Goal: Task Accomplishment & Management: Manage account settings

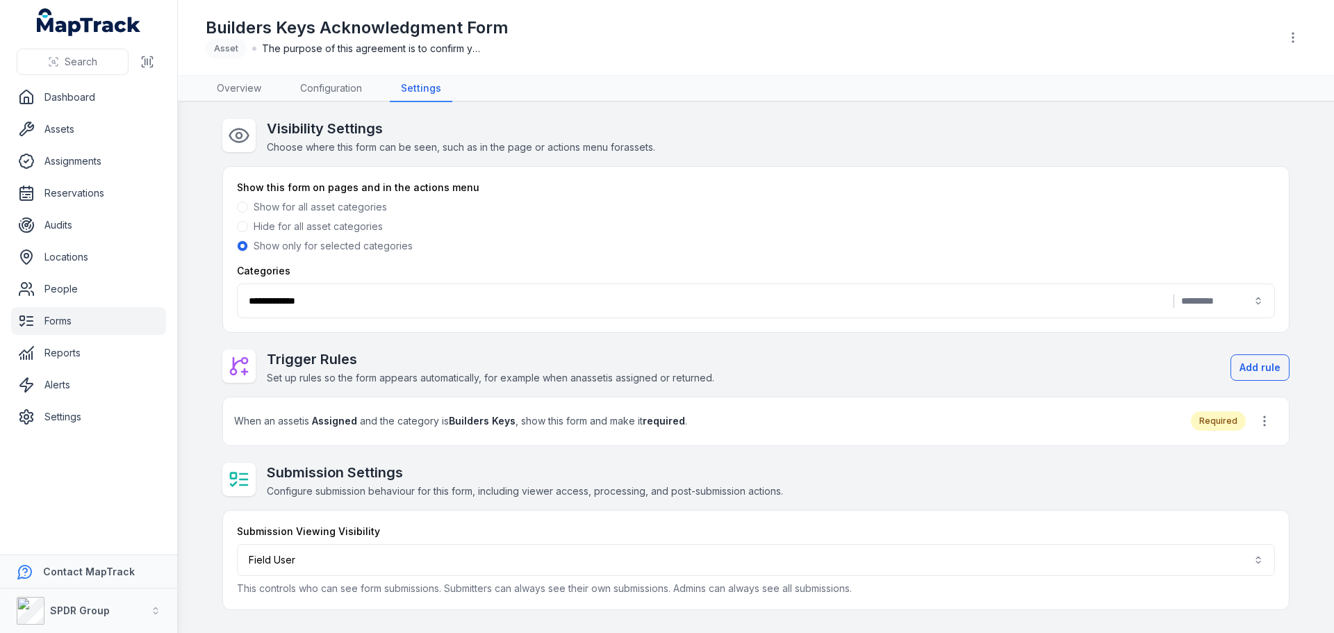
click at [220, 518] on main "**********" at bounding box center [756, 367] width 1156 height 531
click at [58, 318] on link "Forms" at bounding box center [88, 321] width 155 height 28
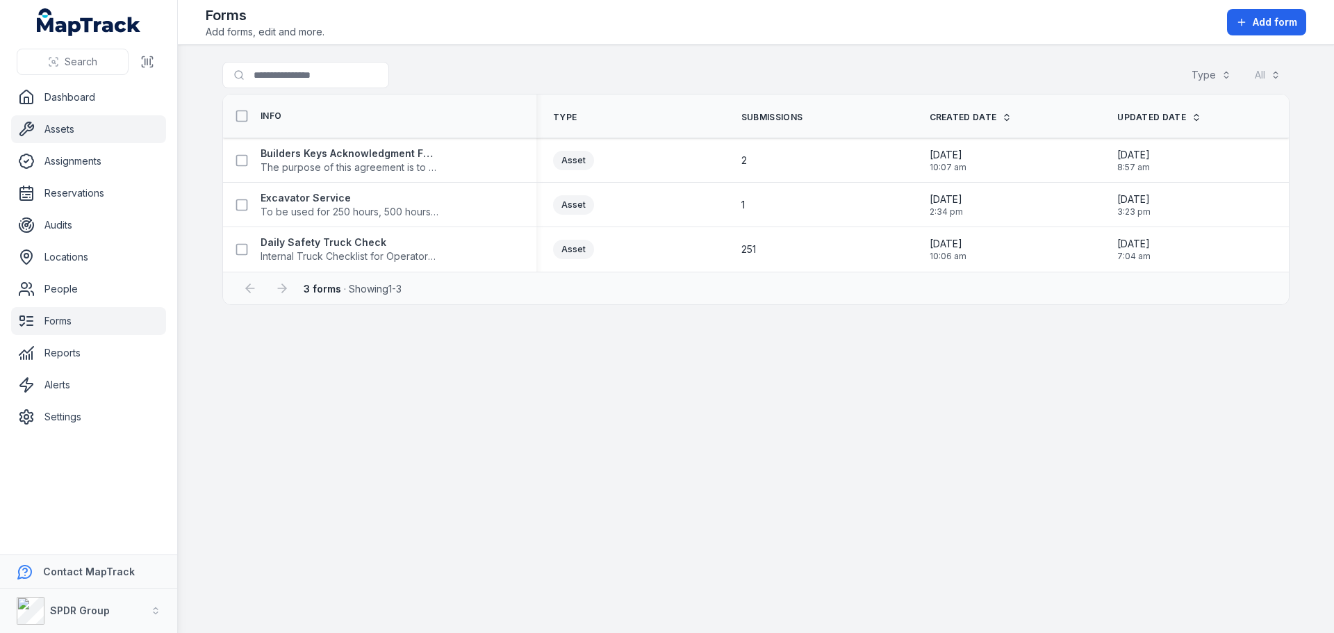
click at [67, 135] on link "Assets" at bounding box center [88, 129] width 155 height 28
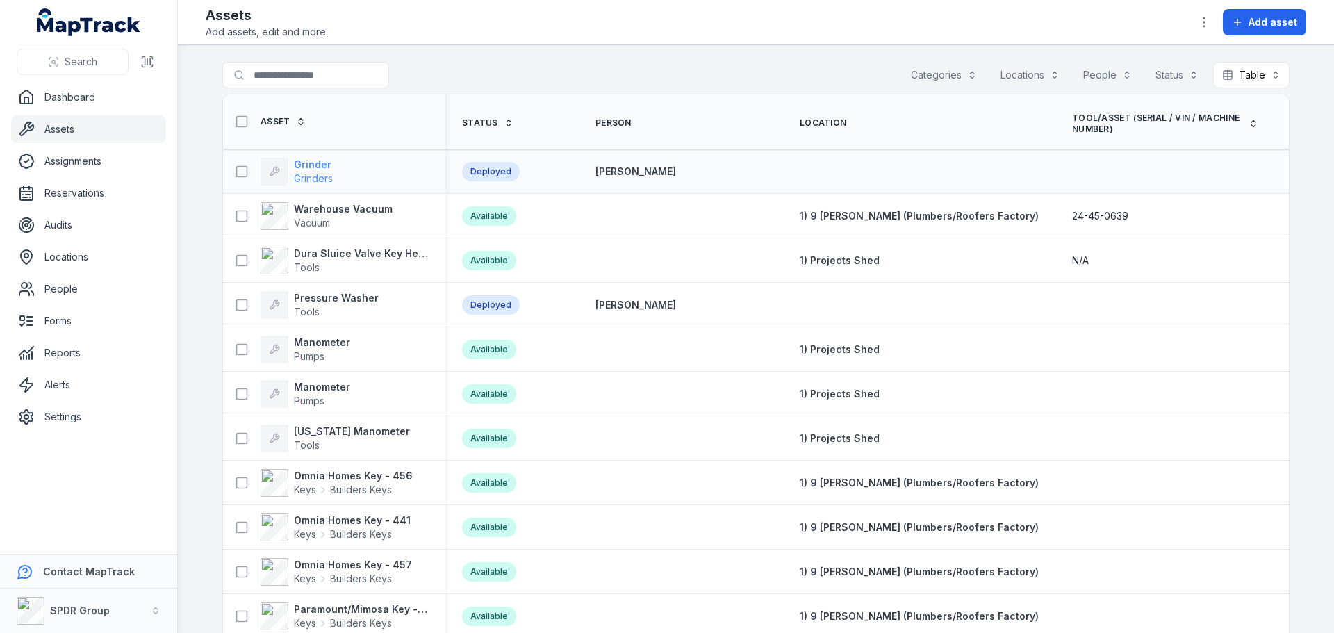
click at [299, 165] on strong "Grinder" at bounding box center [313, 165] width 39 height 14
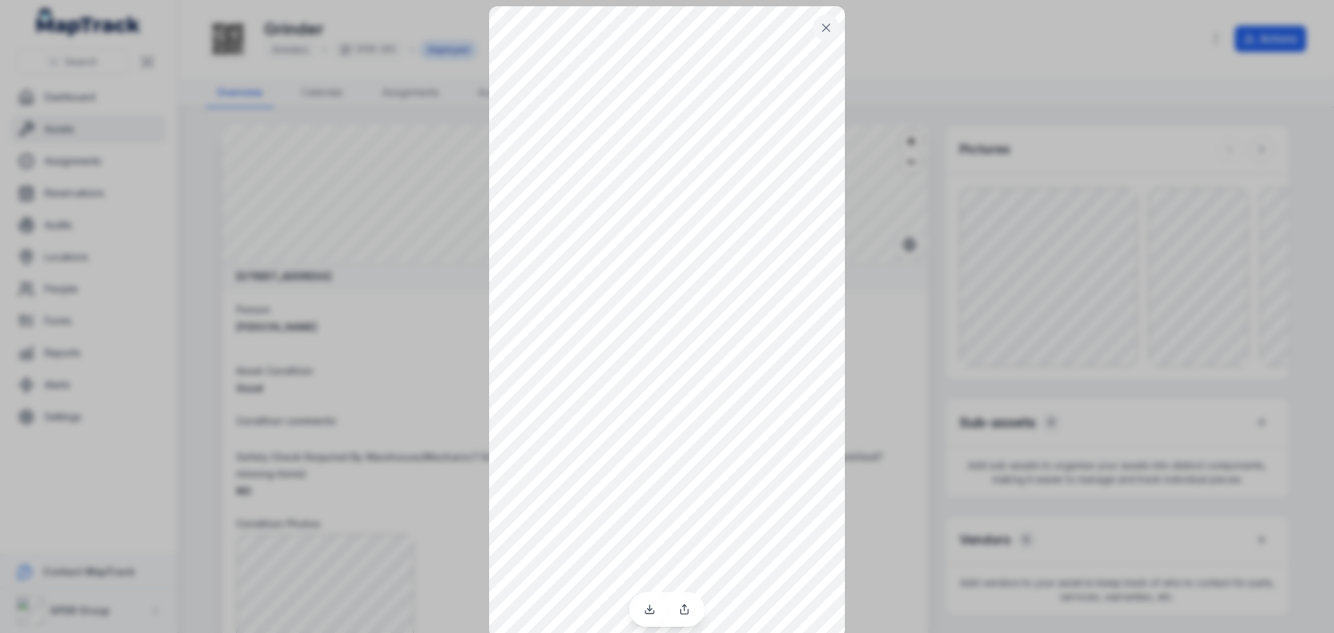
scroll to position [21, 0]
drag, startPoint x: 898, startPoint y: 275, endPoint x: 821, endPoint y: 23, distance: 263.7
click at [823, 23] on icon at bounding box center [826, 22] width 7 height 7
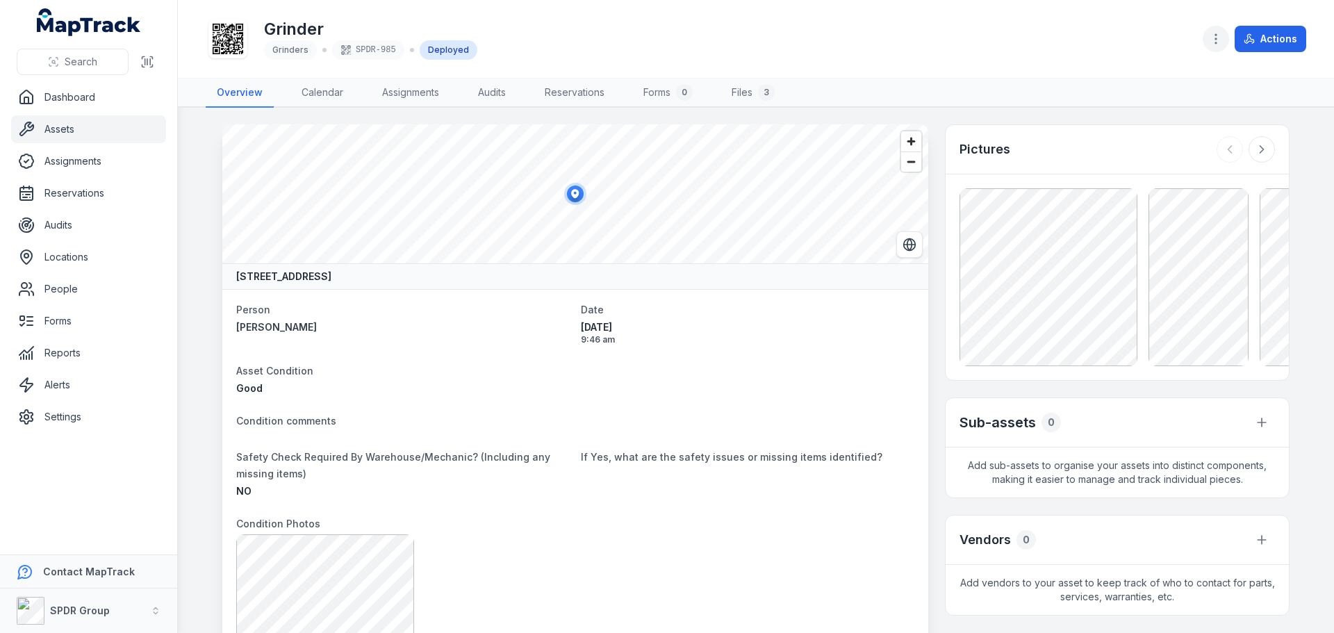
click at [1218, 41] on icon "button" at bounding box center [1216, 39] width 14 height 14
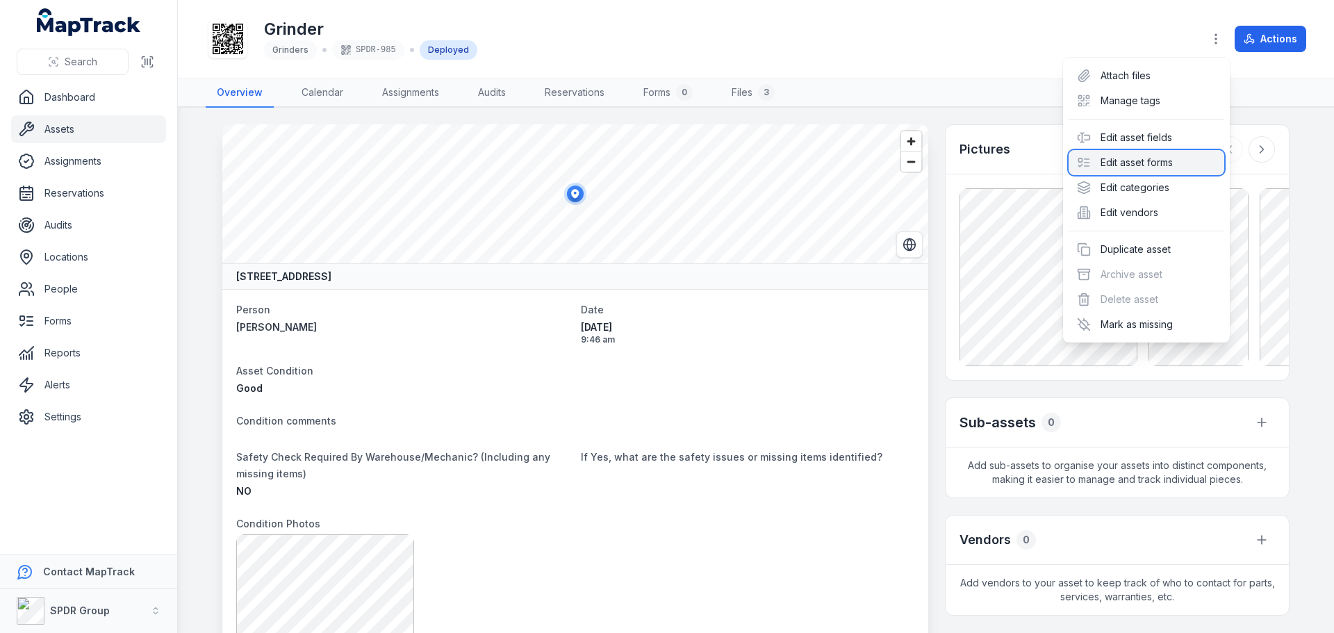
click at [1134, 158] on div "Edit asset forms" at bounding box center [1146, 162] width 156 height 25
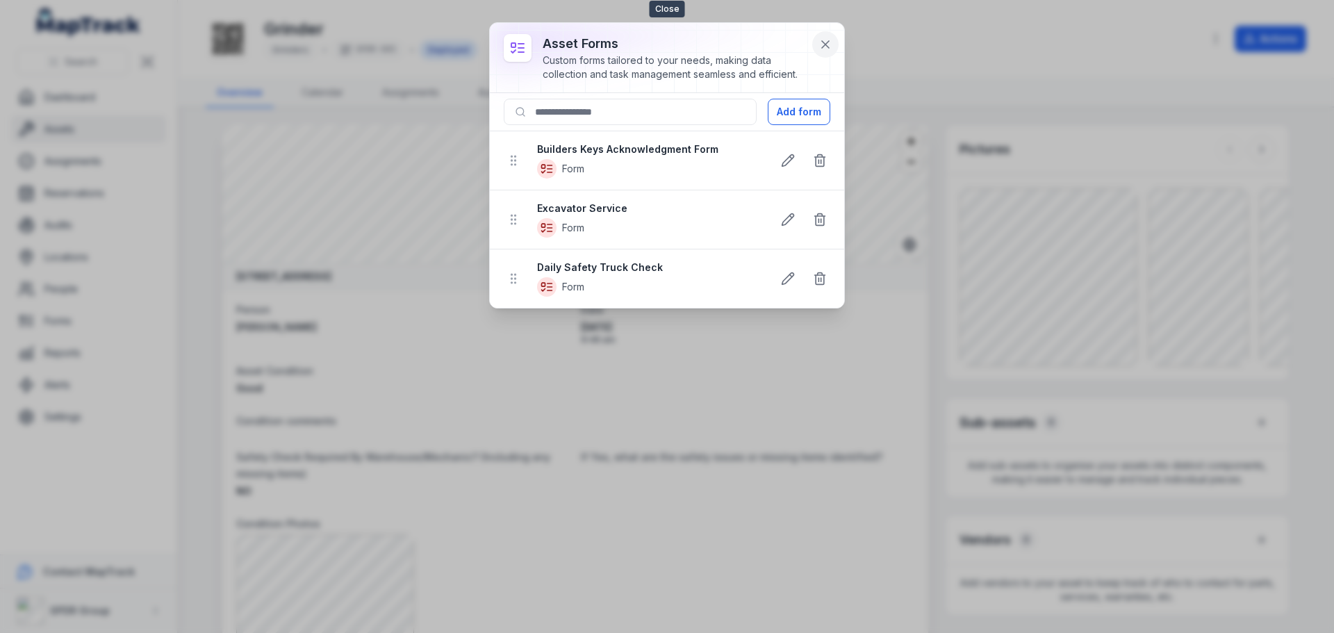
click at [827, 43] on icon at bounding box center [825, 44] width 7 height 7
